Goal: Check status: Check status

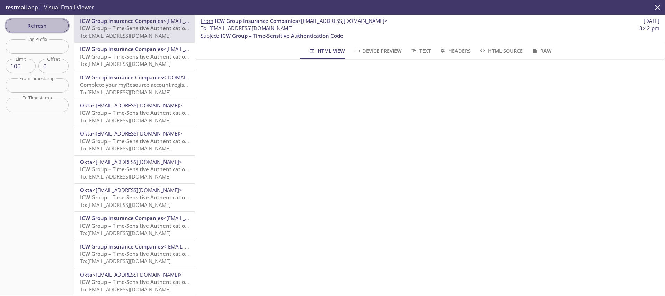
click at [30, 29] on span "Refresh" at bounding box center [37, 25] width 52 height 9
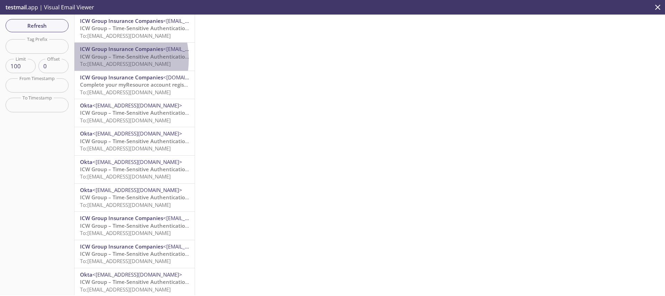
click at [98, 59] on span "ICW Group – Time-Sensitive Authentication Code" at bounding box center [141, 56] width 123 height 7
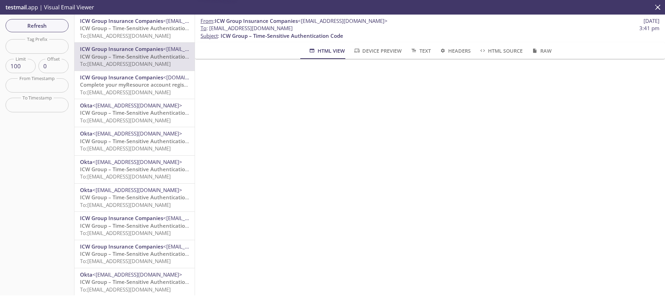
drag, startPoint x: 110, startPoint y: 85, endPoint x: 101, endPoint y: 64, distance: 22.6
click at [41, 26] on span "Refresh" at bounding box center [37, 25] width 52 height 9
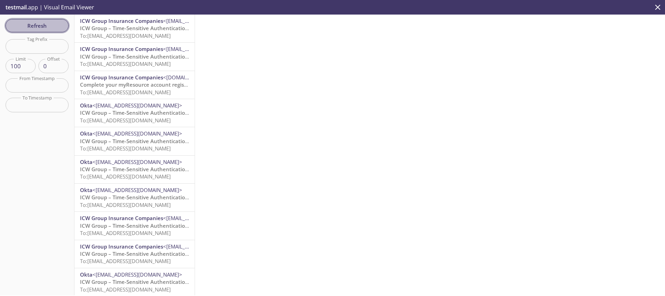
click at [21, 28] on span "Refresh" at bounding box center [37, 25] width 52 height 9
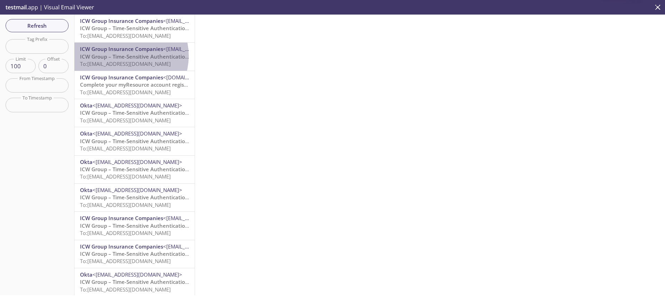
click at [125, 56] on span "ICW Group – Time-Sensitive Authentication Code" at bounding box center [141, 56] width 123 height 7
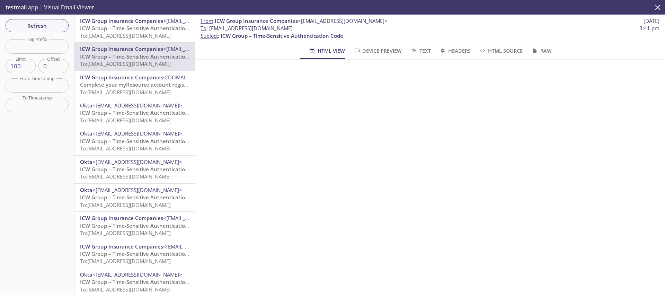
click at [141, 79] on span "ICW Group Insurance Companies" at bounding box center [121, 77] width 83 height 7
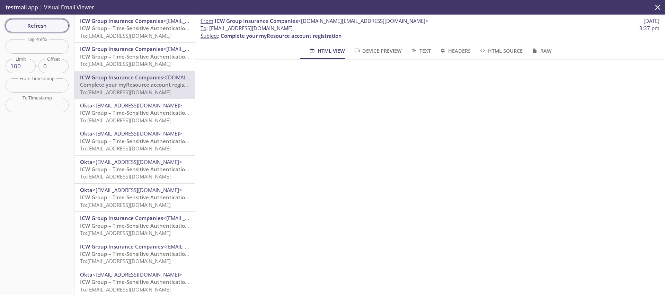
click at [36, 28] on span "Refresh" at bounding box center [37, 25] width 52 height 9
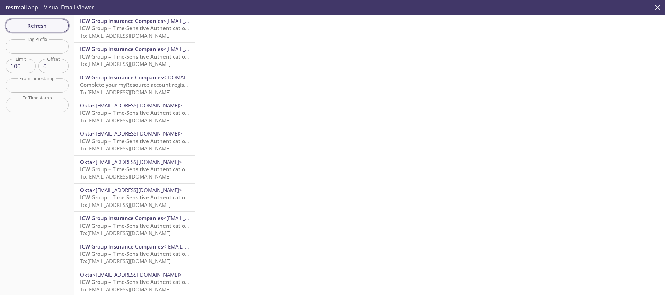
click at [39, 25] on span "Refresh" at bounding box center [37, 25] width 52 height 9
click at [31, 26] on span "Refresh" at bounding box center [37, 25] width 52 height 9
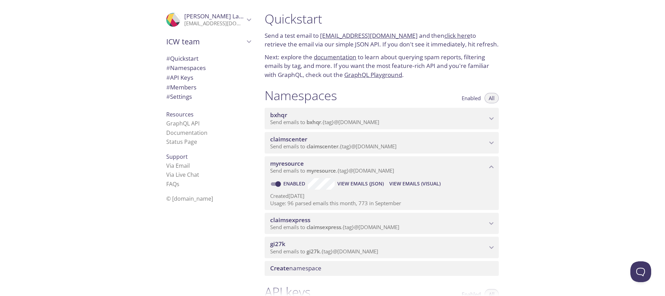
click at [396, 182] on span "View Emails (Visual)" at bounding box center [414, 183] width 51 height 8
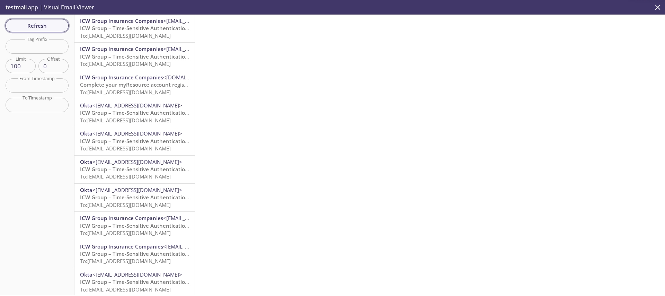
click at [46, 24] on span "Refresh" at bounding box center [37, 25] width 52 height 9
click at [20, 21] on span "Refresh" at bounding box center [37, 25] width 52 height 9
